Goal: Task Accomplishment & Management: Manage account settings

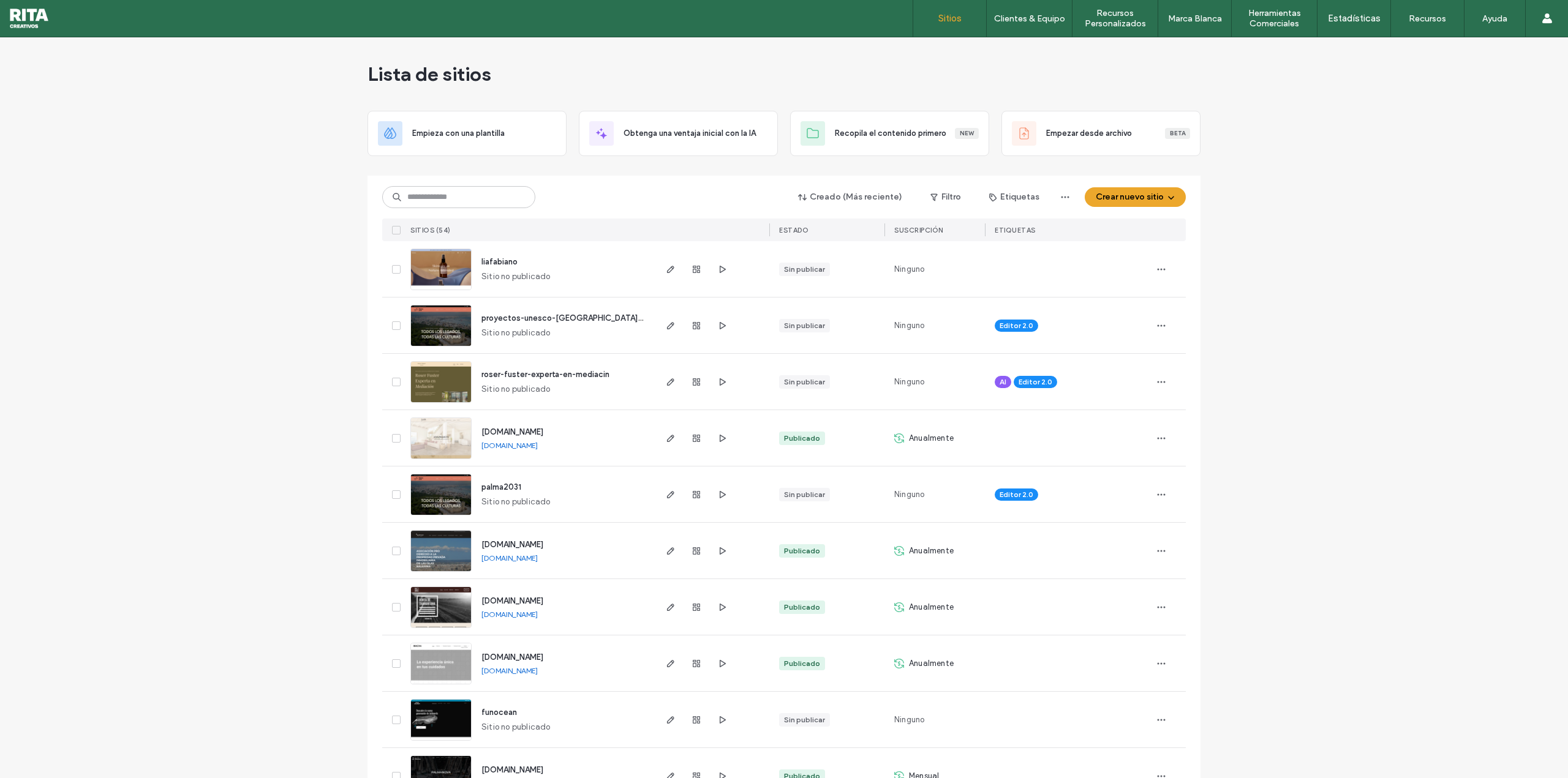
click at [1543, 14] on icon at bounding box center [1547, 18] width 10 height 10
click at [1483, 58] on link "Cuenta" at bounding box center [1509, 49] width 118 height 25
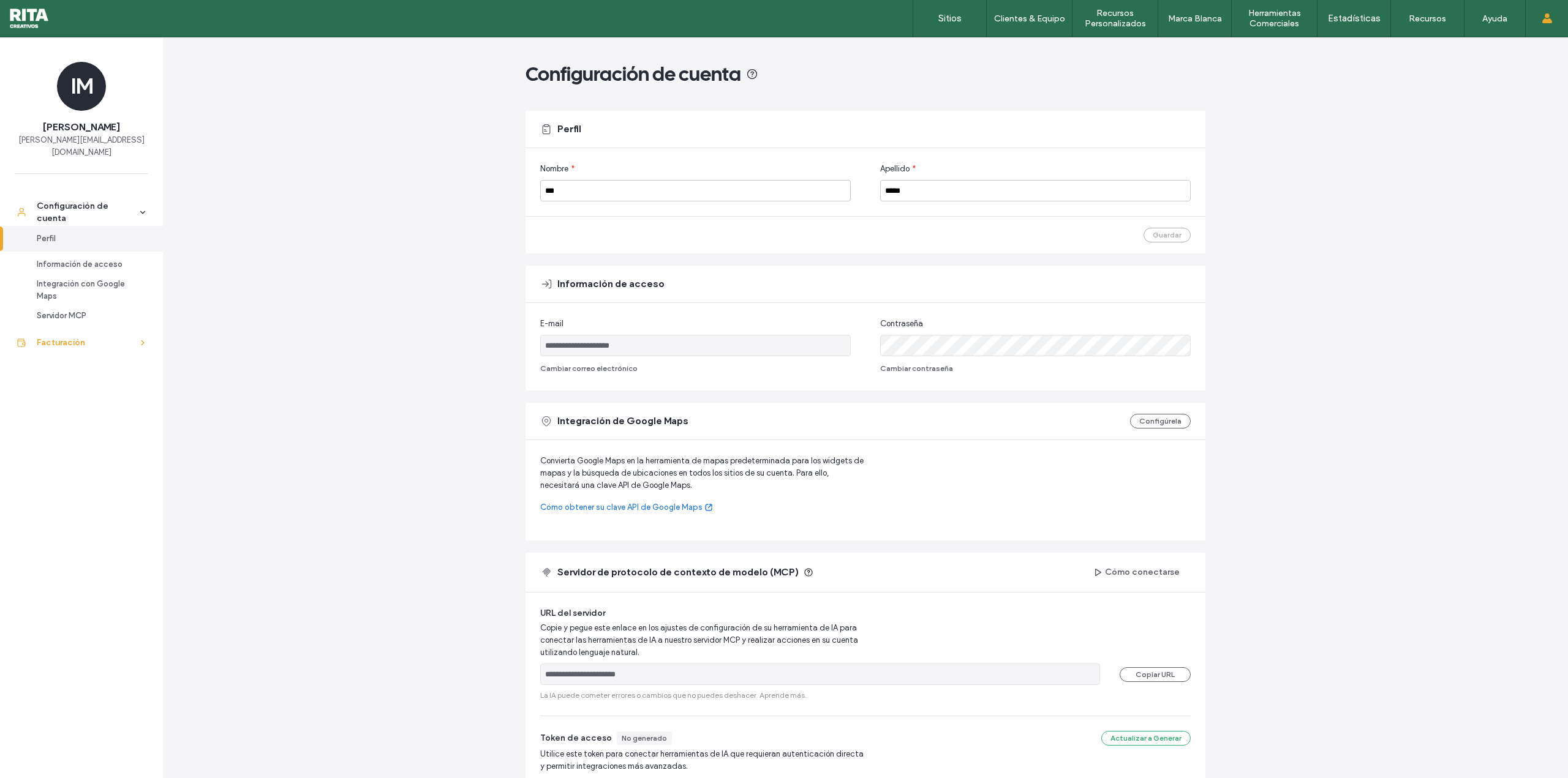
click at [90, 337] on div "Facturación" at bounding box center [87, 343] width 100 height 12
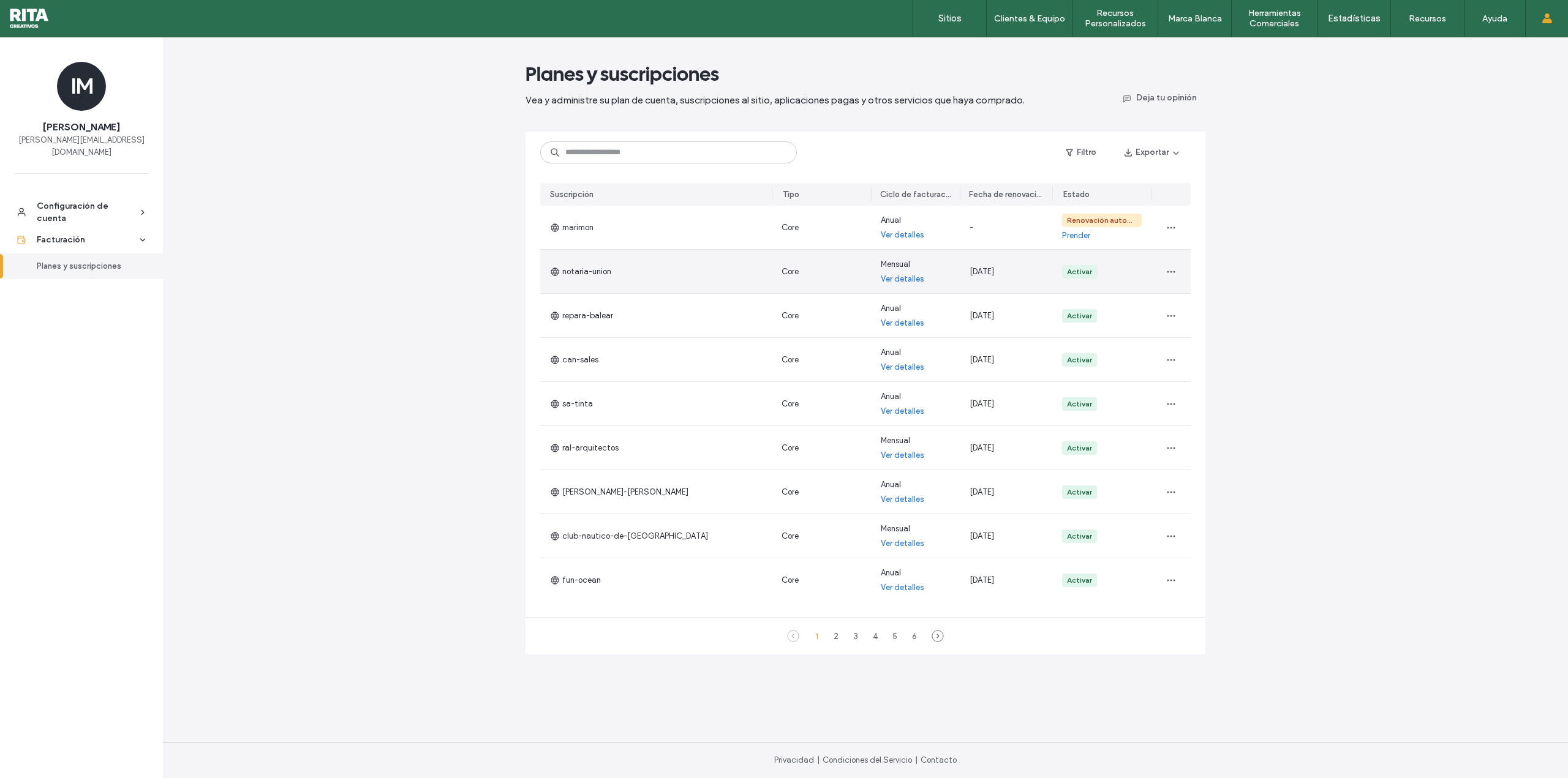
drag, startPoint x: 1018, startPoint y: 533, endPoint x: 703, endPoint y: 257, distance: 418.8
click at [703, 257] on section "marimon Core Anual Ver detalles - Renovación automática deshabilitada Prender n…" at bounding box center [866, 404] width 650 height 396
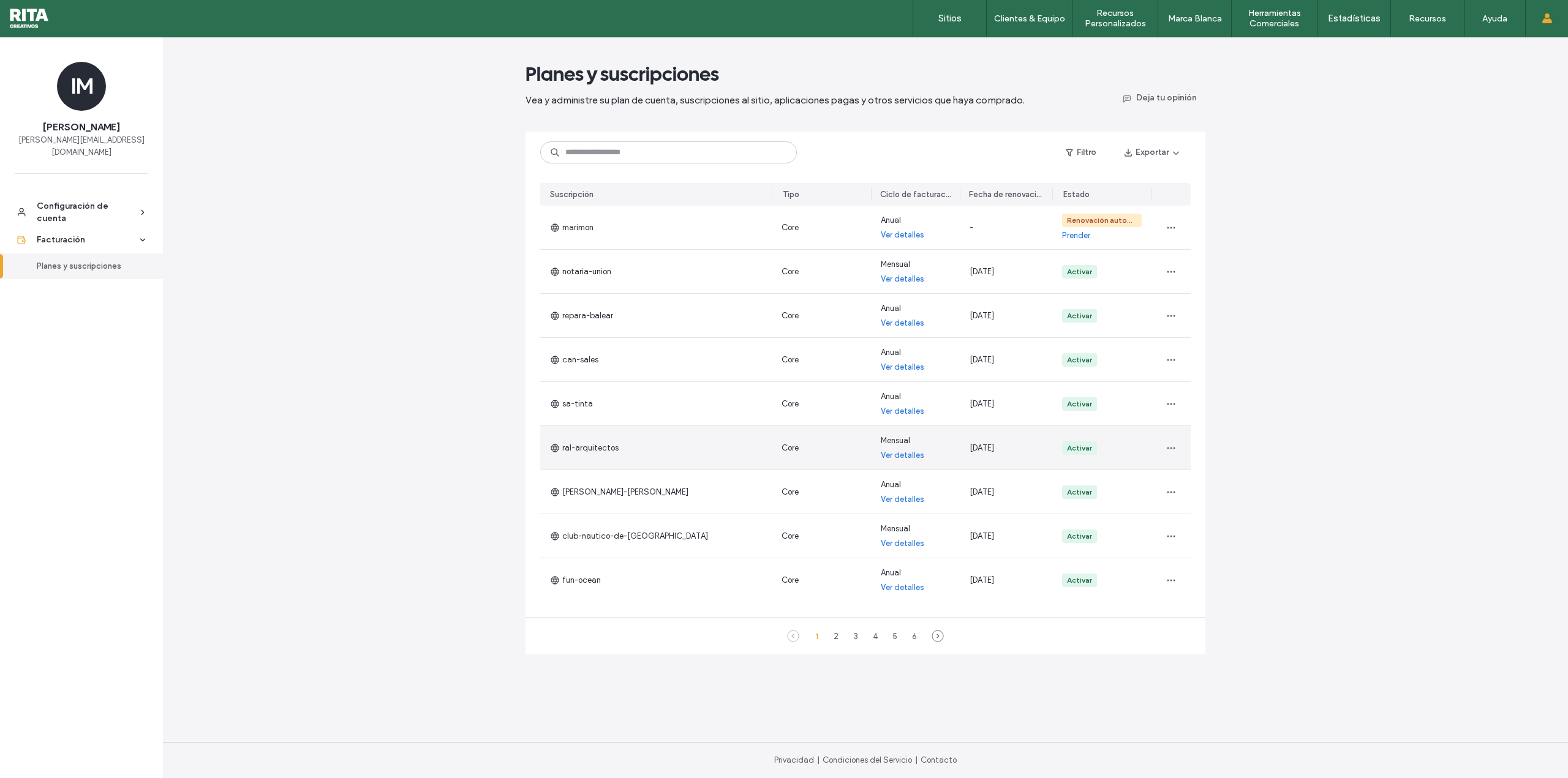
click at [916, 443] on div "Mensual Ver detalles" at bounding box center [915, 447] width 89 height 44
drag, startPoint x: 911, startPoint y: 443, endPoint x: 626, endPoint y: 450, distance: 285.1
click at [626, 450] on section "marimon Core Anual Ver detalles - Renovación automática deshabilitada Prender n…" at bounding box center [866, 404] width 650 height 396
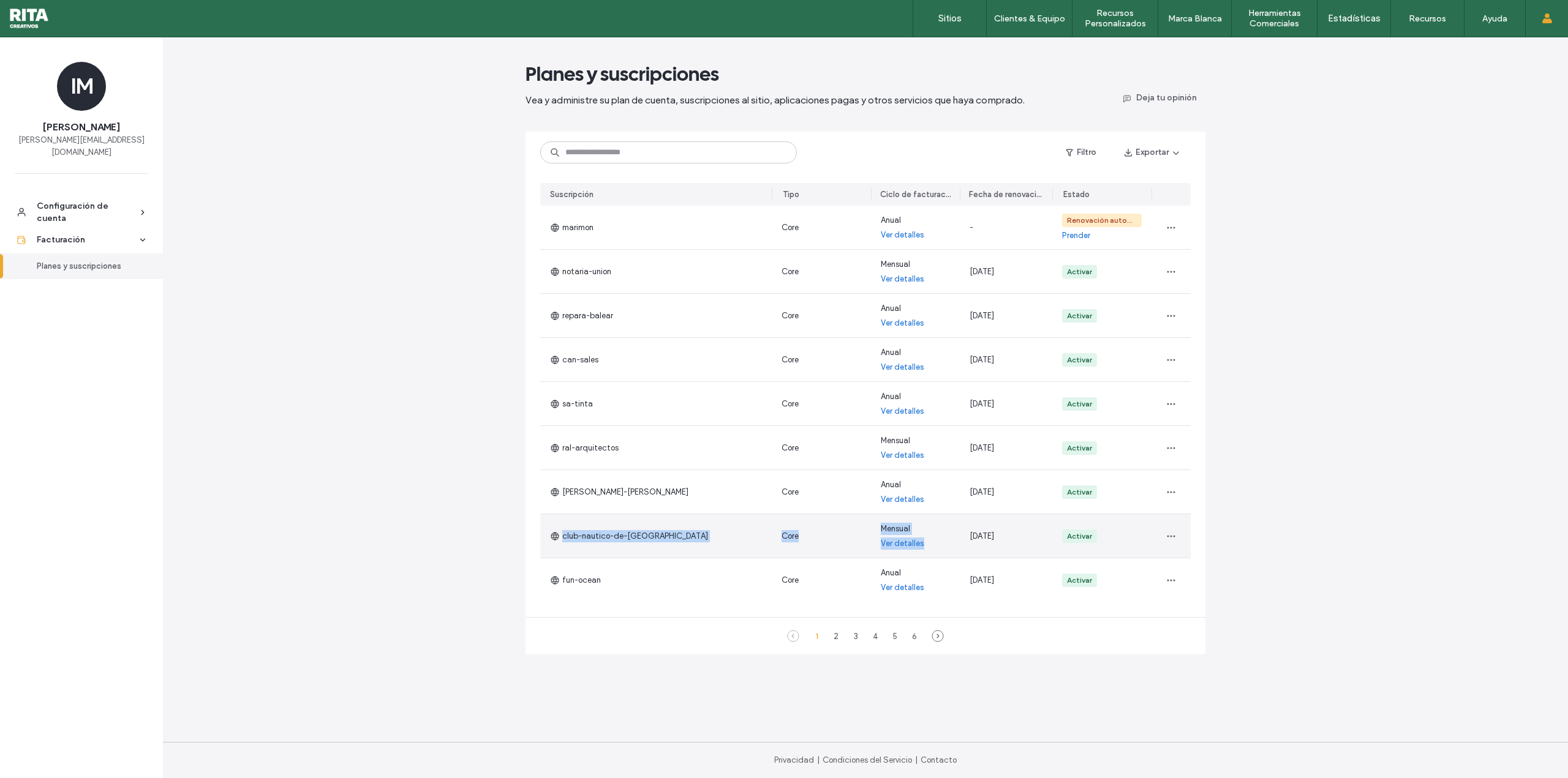
drag, startPoint x: 932, startPoint y: 525, endPoint x: 606, endPoint y: 519, distance: 326.1
click at [606, 519] on section "marimon Core Anual Ver detalles - Renovación automática deshabilitada Prender n…" at bounding box center [866, 404] width 650 height 396
click at [1181, 534] on div at bounding box center [1171, 536] width 39 height 44
click at [1174, 538] on icon "button" at bounding box center [1171, 536] width 10 height 10
click at [1193, 571] on span "Cambiar el ciclo de facturación" at bounding box center [1230, 568] width 117 height 12
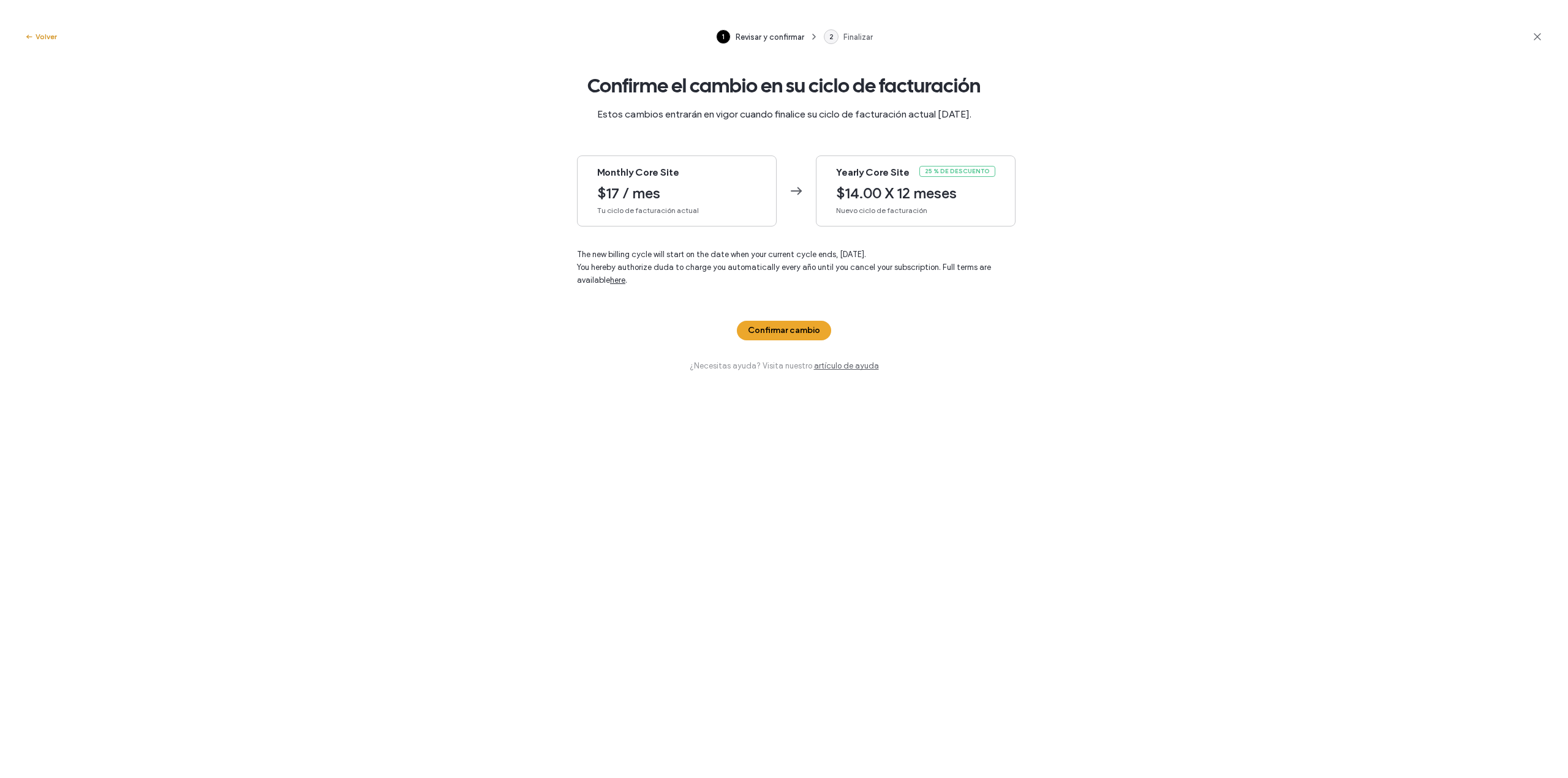
click at [48, 42] on button "Volver" at bounding box center [41, 36] width 33 height 15
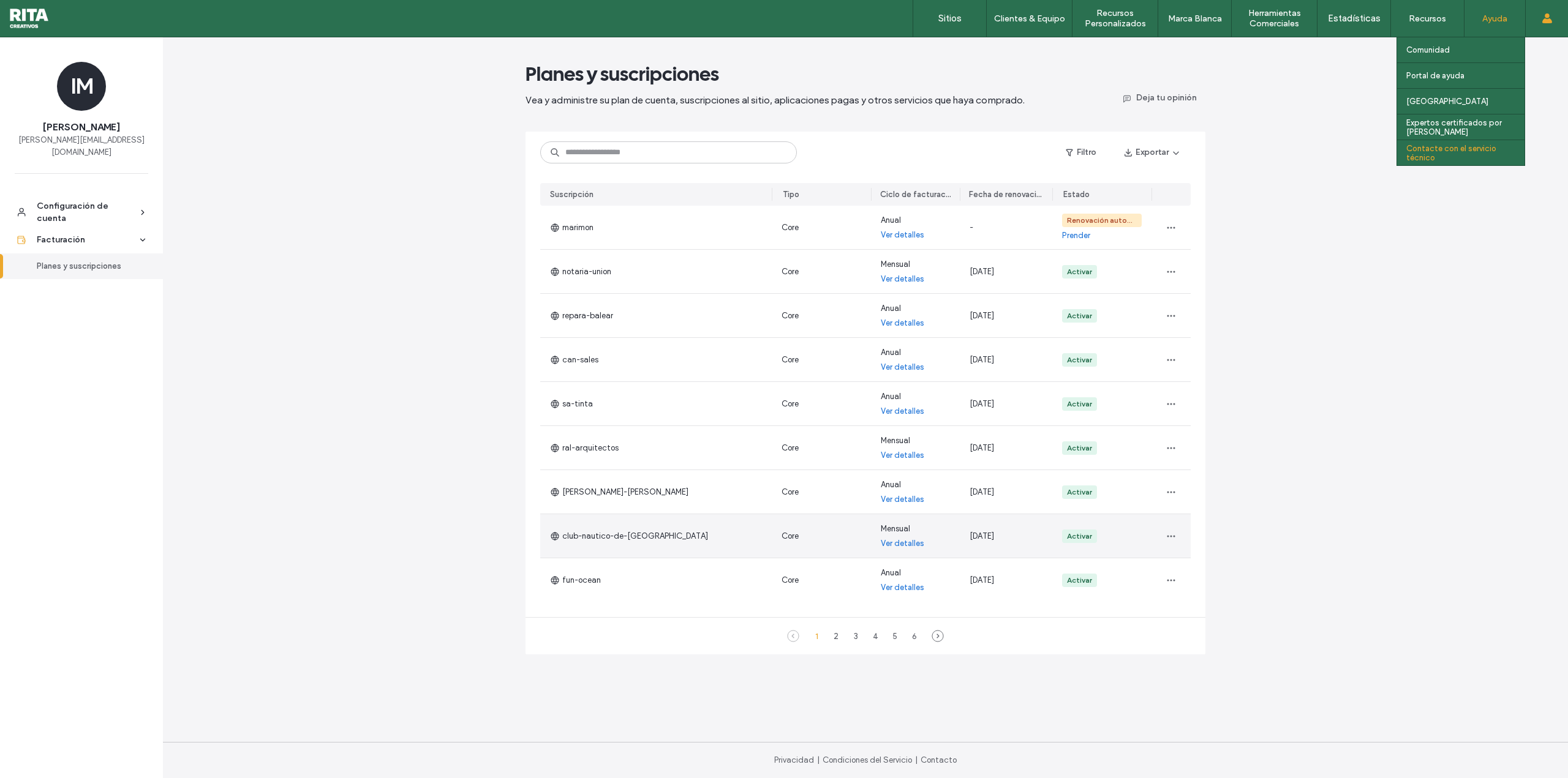
click at [1457, 159] on div "Contacte con el servicio técnico" at bounding box center [1465, 153] width 118 height 25
